Goal: Information Seeking & Learning: Find specific page/section

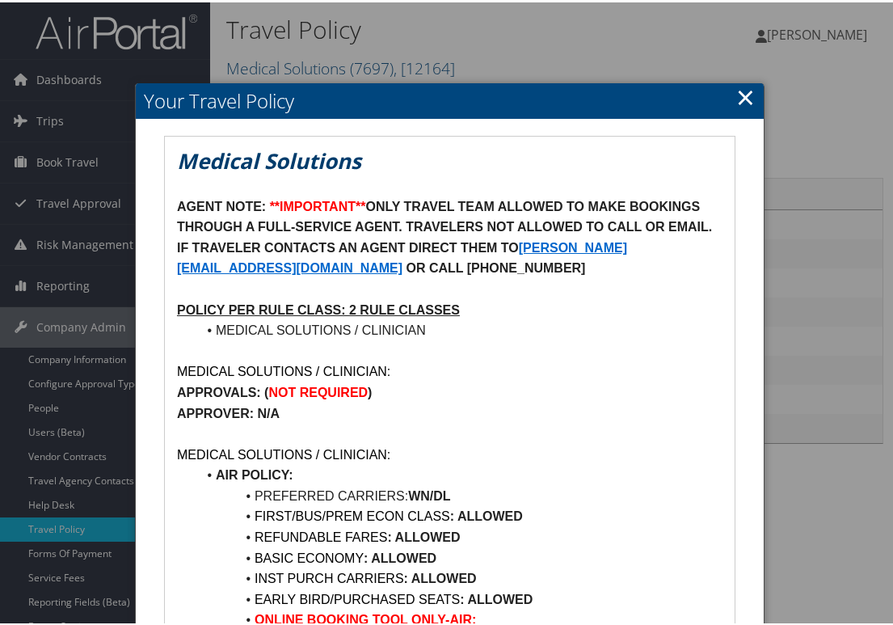
click at [744, 95] on link "×" at bounding box center [745, 94] width 19 height 32
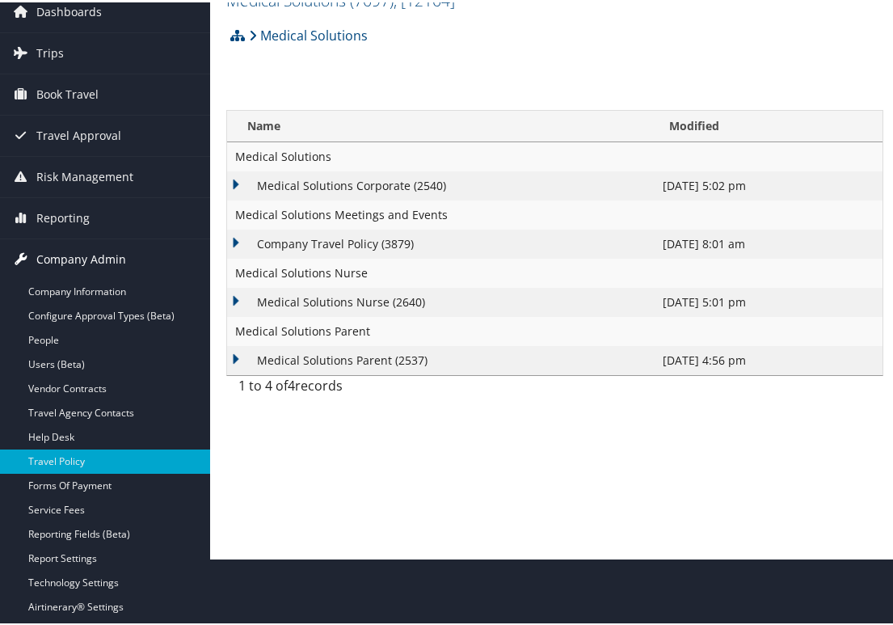
scroll to position [162, 0]
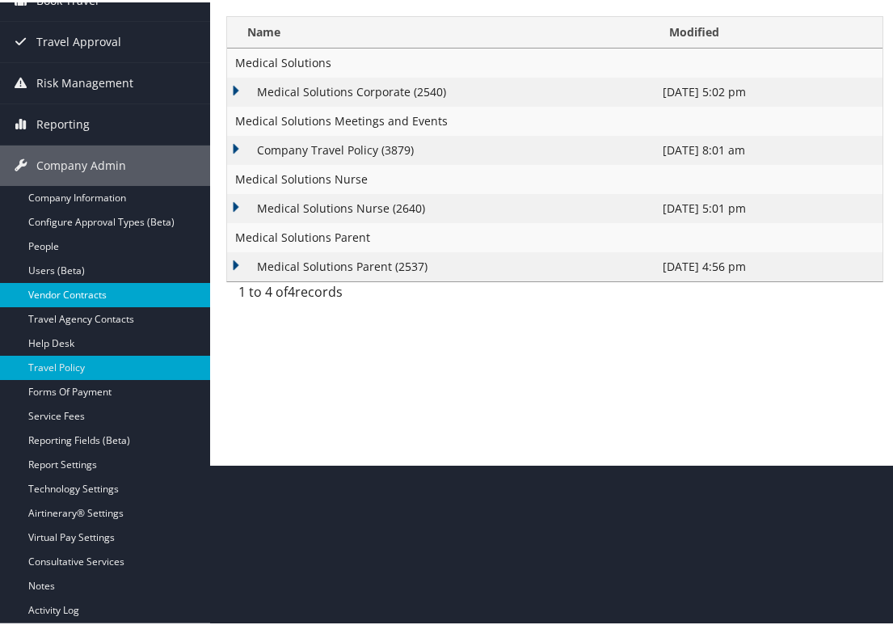
click at [61, 288] on link "Vendor Contracts" at bounding box center [105, 292] width 210 height 24
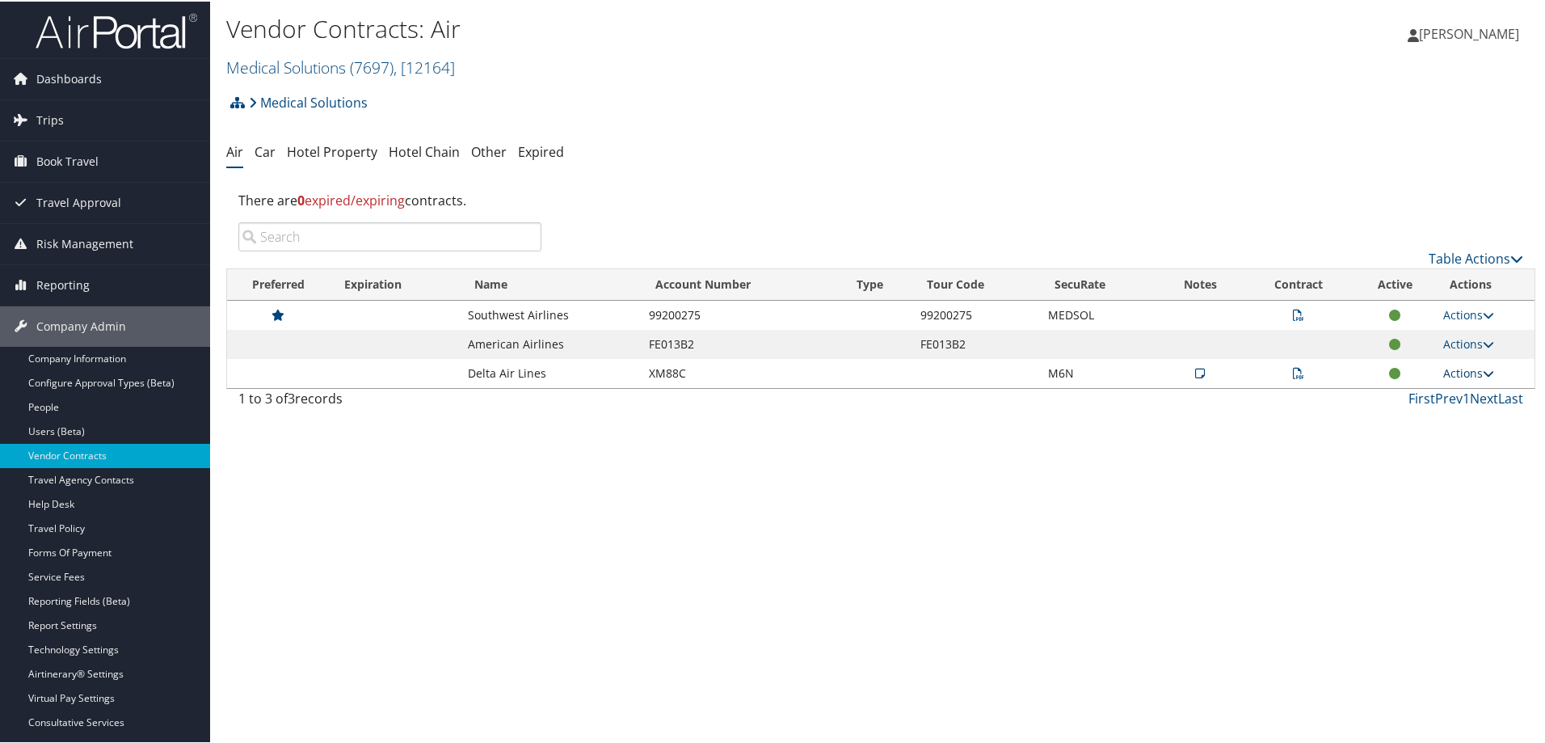
click at [892, 375] on link "Actions" at bounding box center [1469, 371] width 51 height 15
click at [892, 394] on link "View Notes" at bounding box center [1431, 395] width 108 height 27
